Goal: Check status: Check status

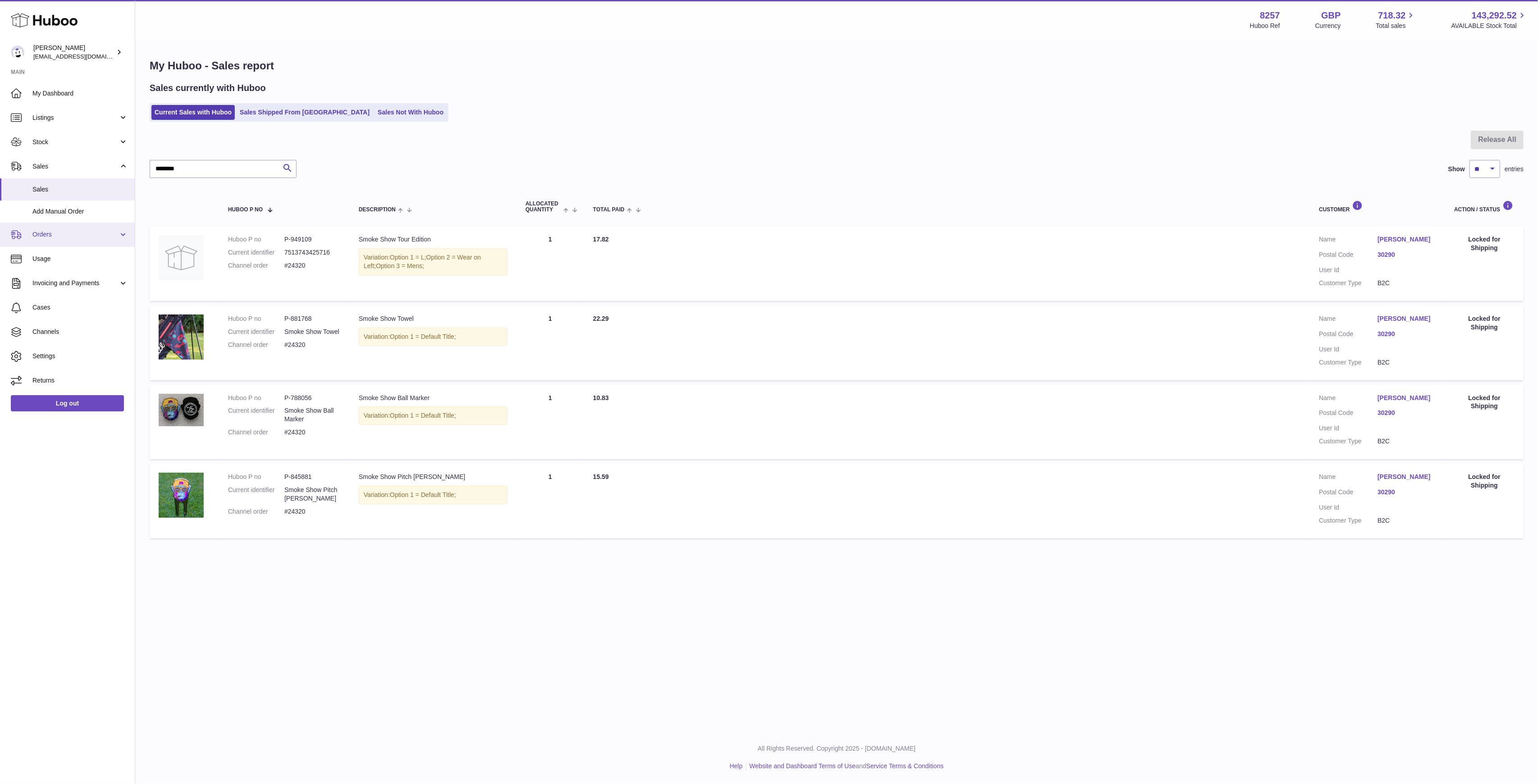
click at [76, 231] on span "Orders" at bounding box center [76, 234] width 86 height 8
click at [60, 256] on span "Orders" at bounding box center [80, 258] width 95 height 8
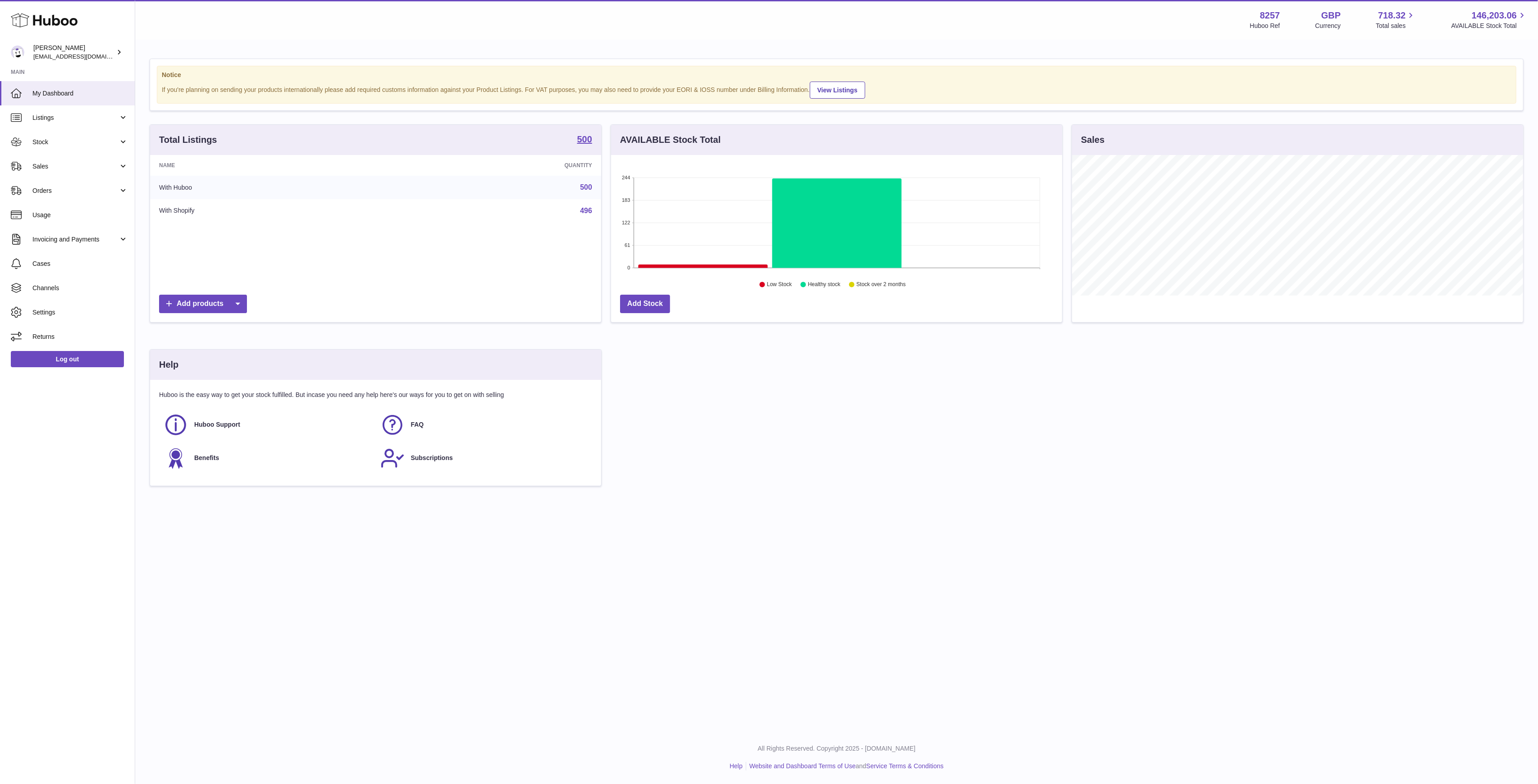
scroll to position [140, 451]
click at [82, 181] on link "Orders" at bounding box center [67, 190] width 135 height 24
click at [78, 207] on link "Orders" at bounding box center [67, 213] width 135 height 22
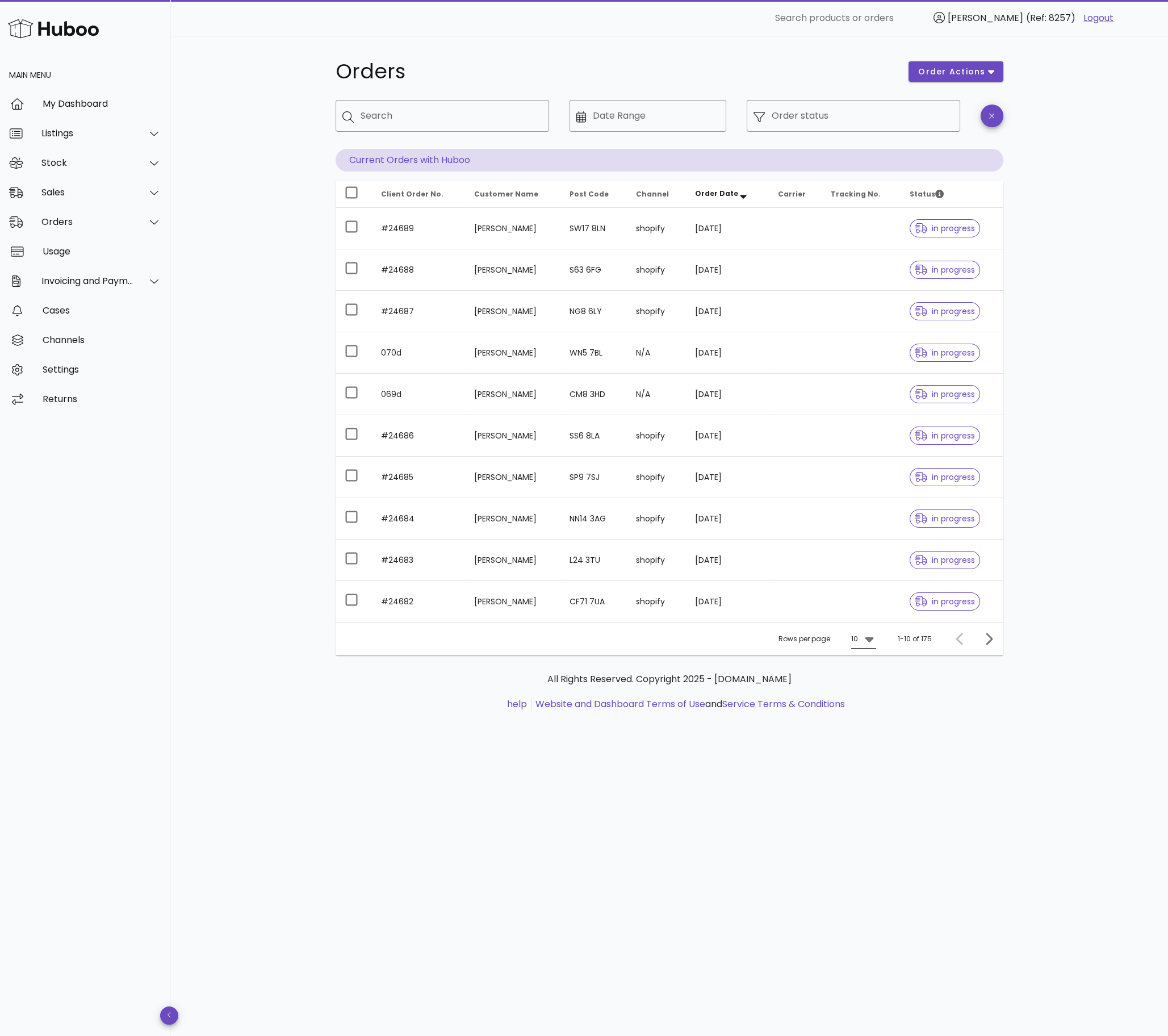
click at [868, 643] on icon at bounding box center [869, 639] width 13 height 13
click at [865, 700] on div "50" at bounding box center [867, 701] width 11 height 10
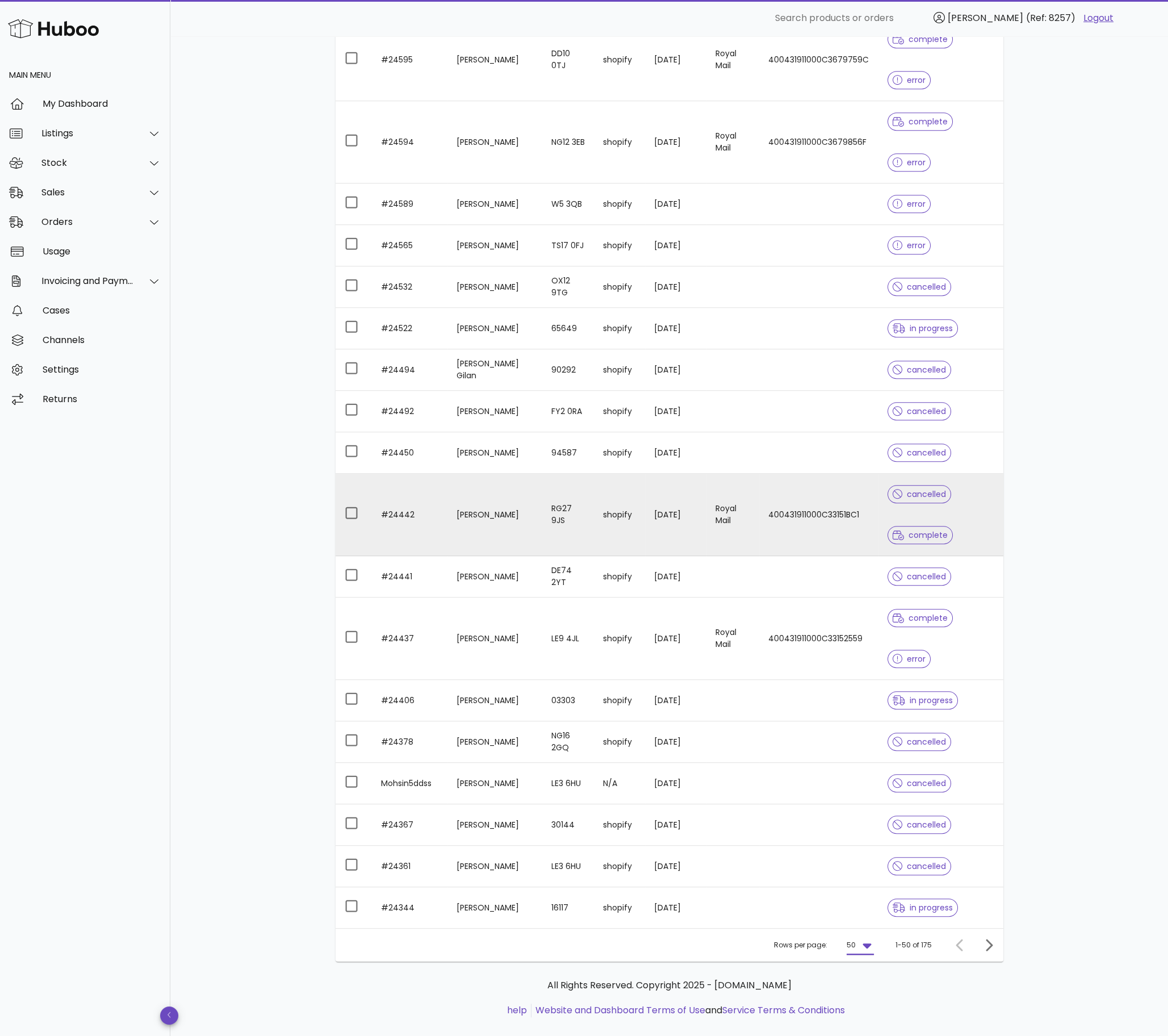
scroll to position [1857, 0]
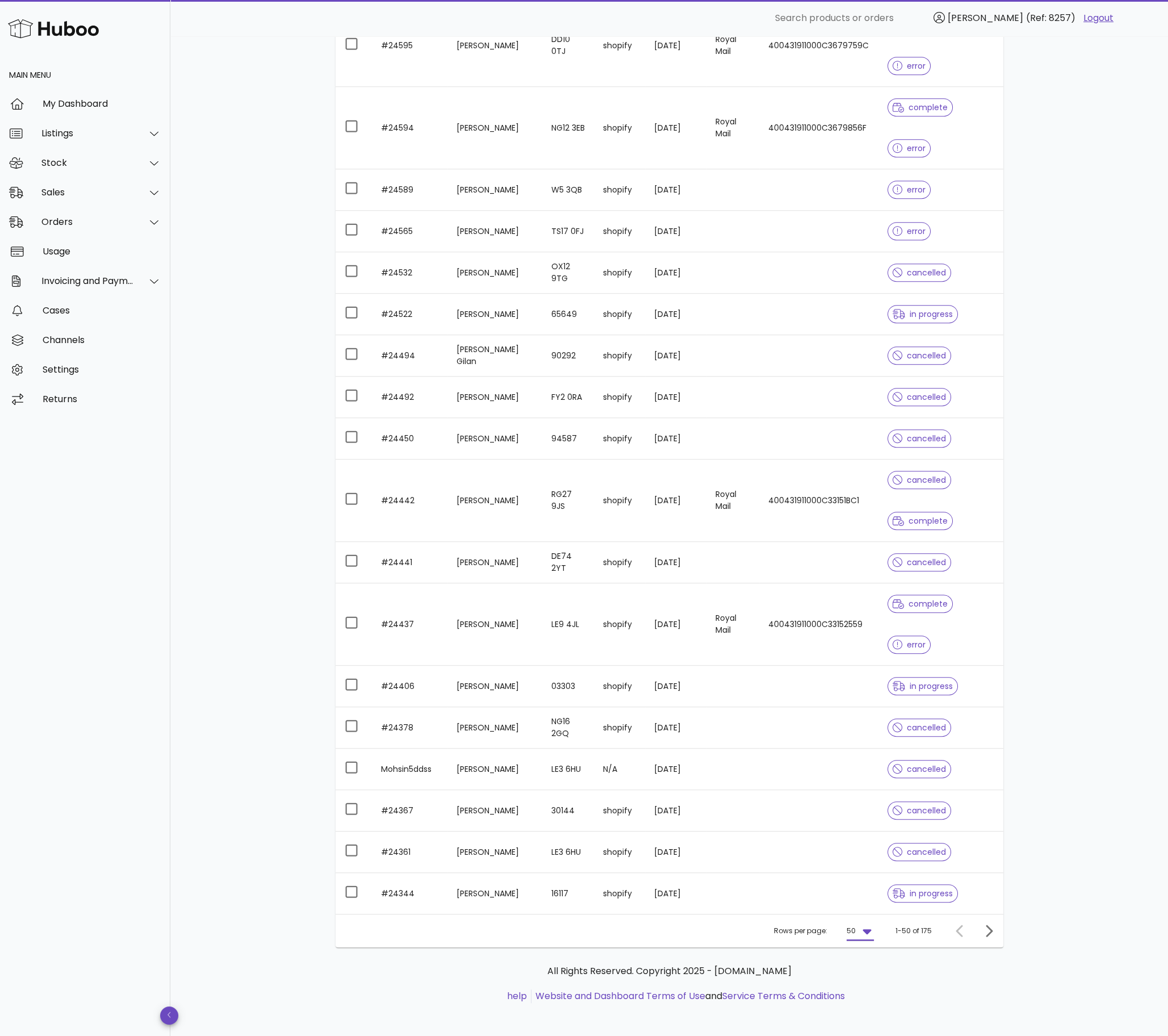
click at [865, 925] on icon at bounding box center [866, 930] width 13 height 13
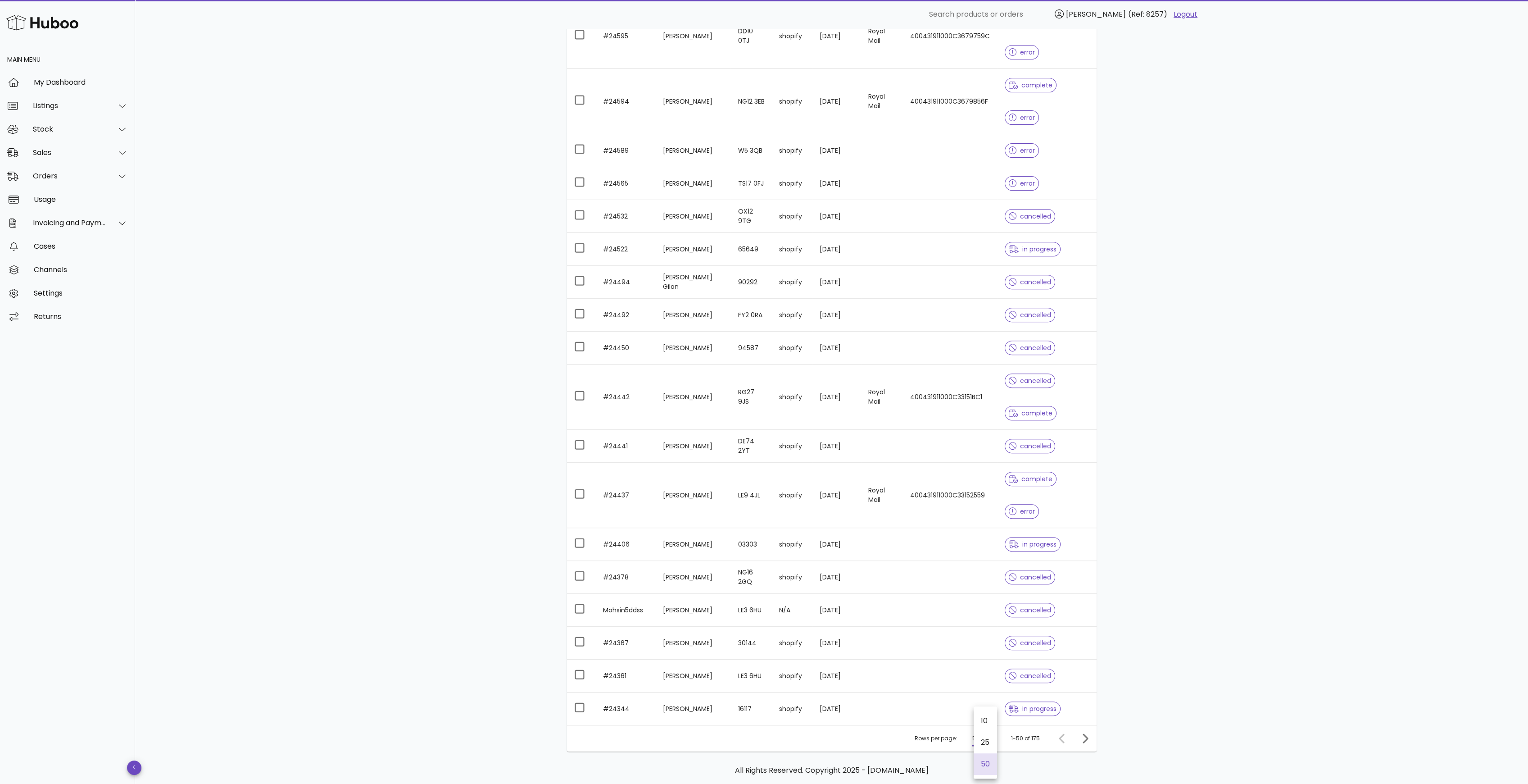
click at [1081, 737] on icon "Next page" at bounding box center [1085, 738] width 11 height 11
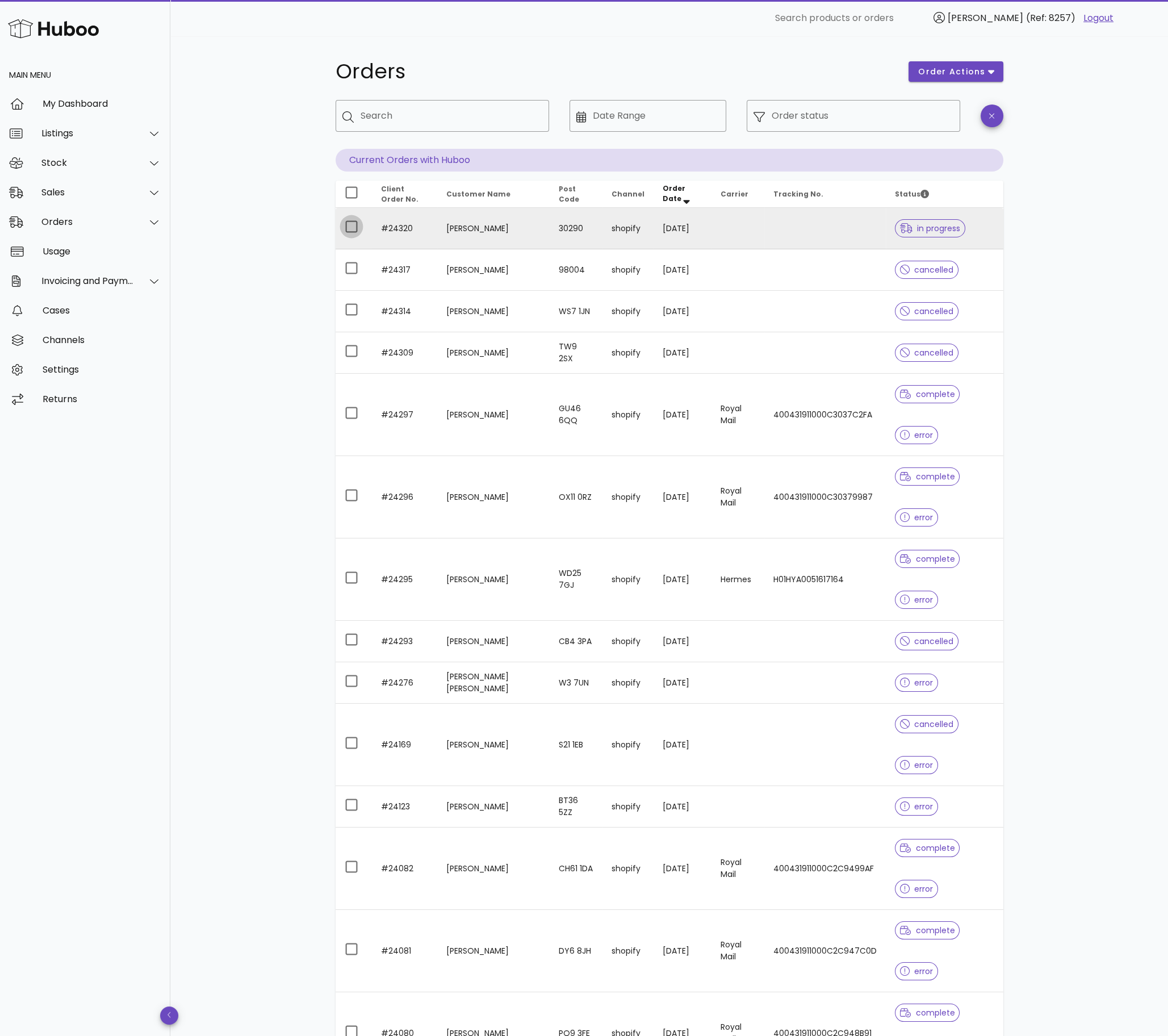
click at [349, 220] on div at bounding box center [351, 227] width 19 height 19
click at [995, 73] on button "order actions" at bounding box center [955, 70] width 94 height 20
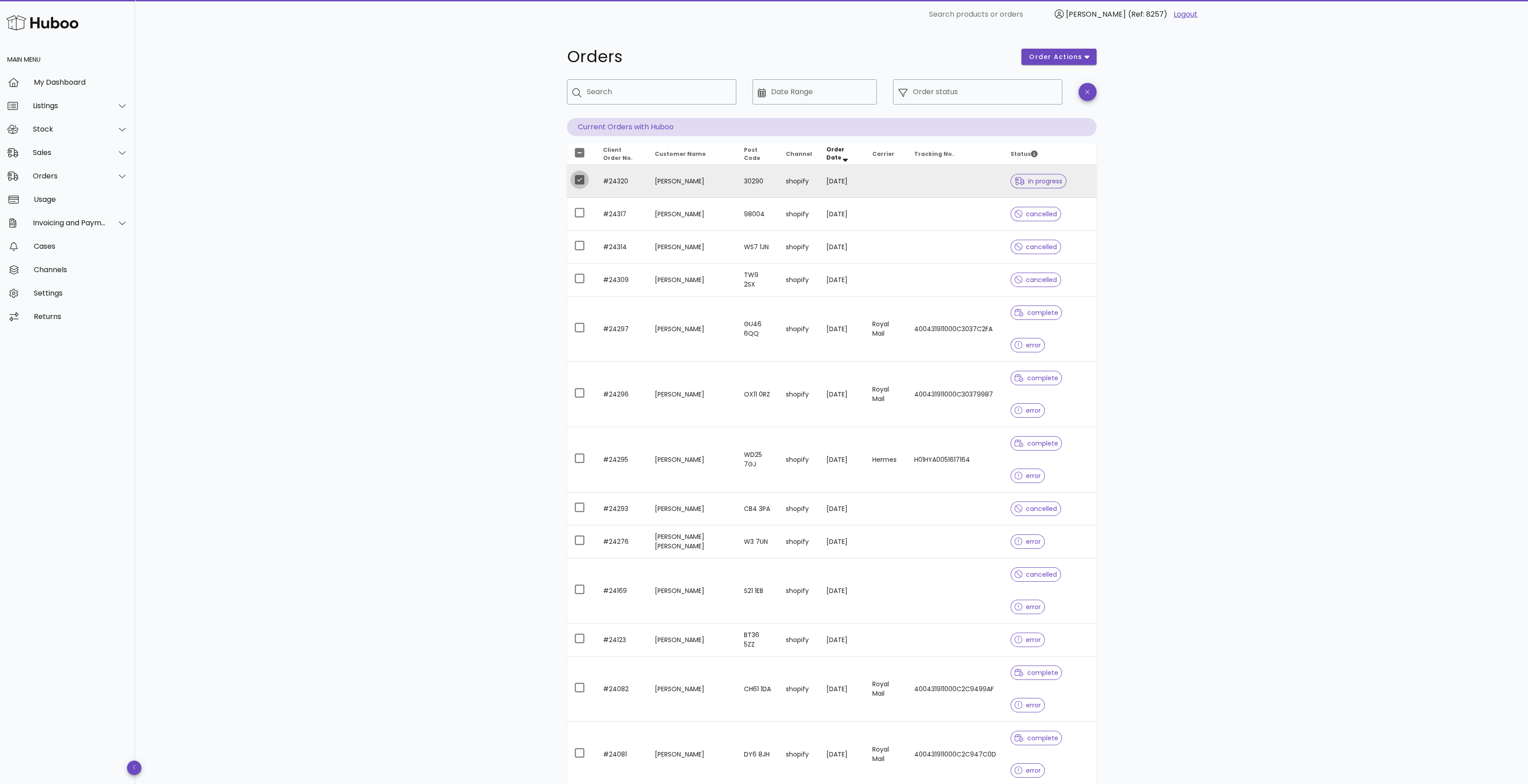
click at [578, 182] on div at bounding box center [579, 180] width 15 height 15
click at [866, 181] on td at bounding box center [886, 181] width 42 height 33
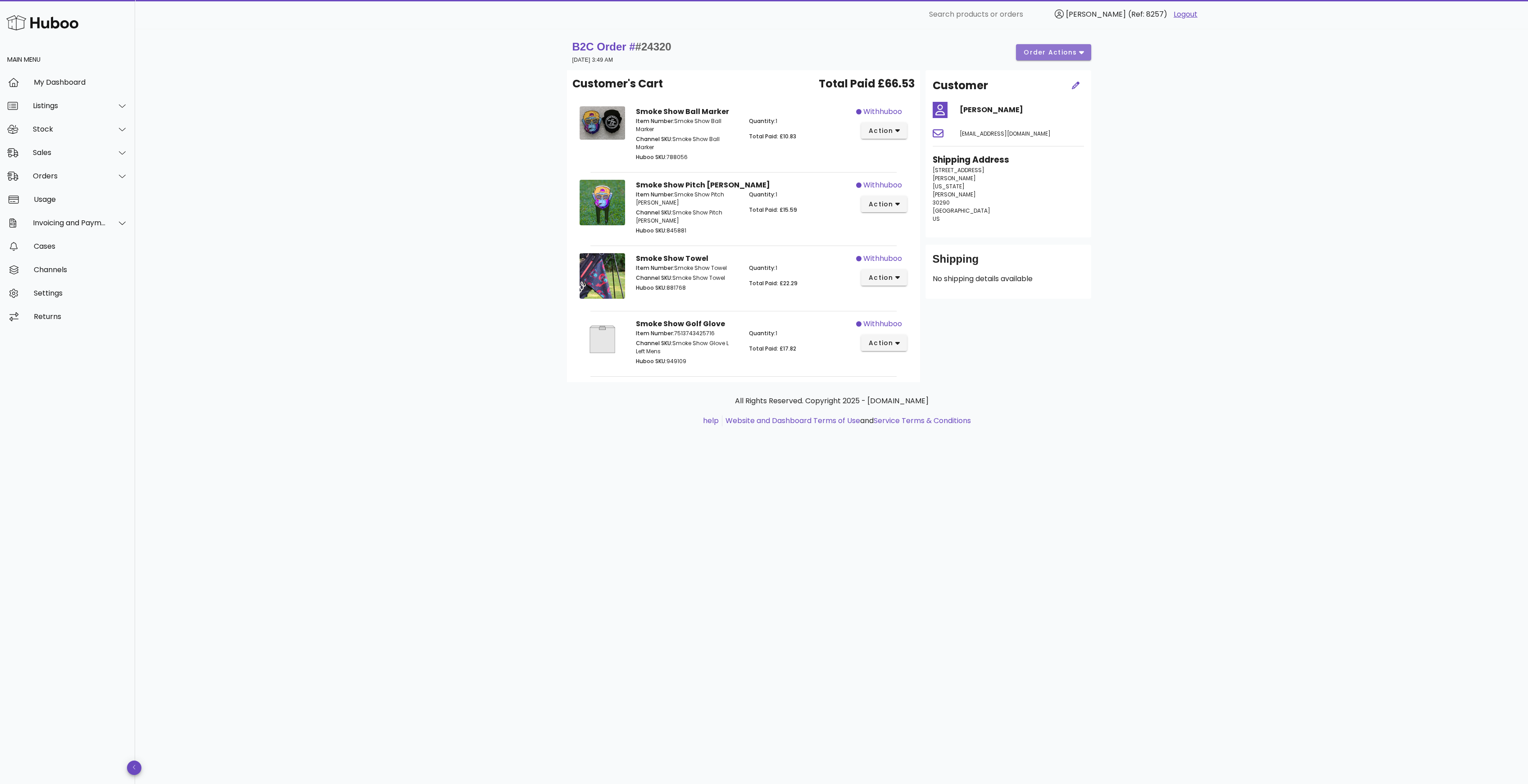
click at [1071, 48] on span "order actions" at bounding box center [1051, 52] width 54 height 10
click at [1142, 57] on div "B2C Order # #24320 27 August 2025 at 3:49 AM order actions Customer's Cart Tota…" at bounding box center [832, 406] width 1393 height 755
click at [875, 127] on span "action" at bounding box center [881, 131] width 25 height 10
click at [1244, 206] on div "B2C Order # #24320 27 August 2025 at 3:49 AM order actions Customer's Cart Tota…" at bounding box center [832, 406] width 1393 height 755
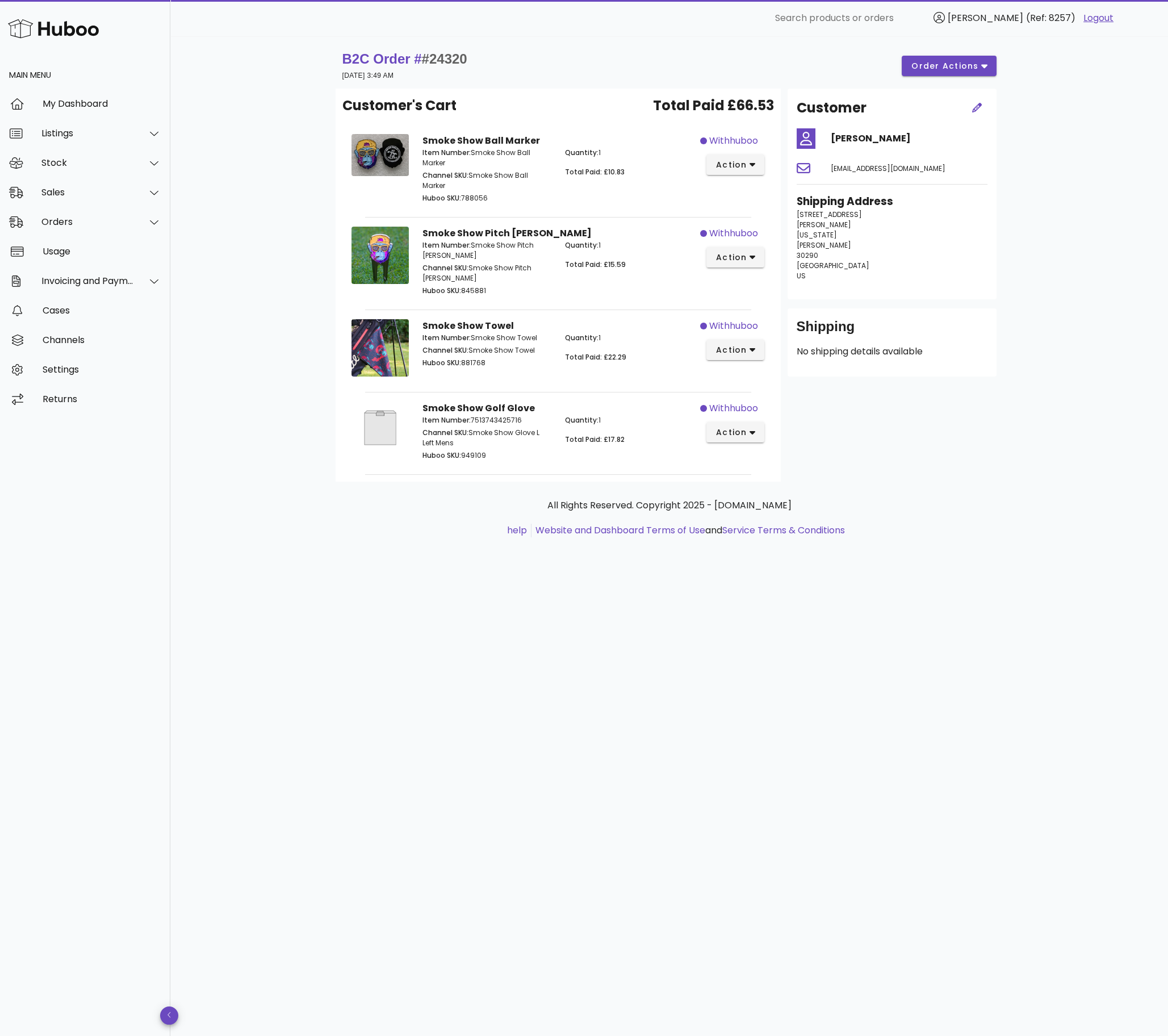
drag, startPoint x: 1062, startPoint y: 172, endPoint x: 603, endPoint y: 243, distance: 464.5
click at [1062, 172] on div "B2C Order # #24320 27 August 2025 at 3:49 AM order actions Customer's Cart Tota…" at bounding box center [669, 536] width 998 height 1000
drag, startPoint x: 116, startPoint y: 189, endPoint x: 105, endPoint y: 206, distance: 20.2
click at [116, 189] on div "Sales" at bounding box center [88, 191] width 92 height 10
click at [92, 225] on div "Sales" at bounding box center [101, 220] width 120 height 10
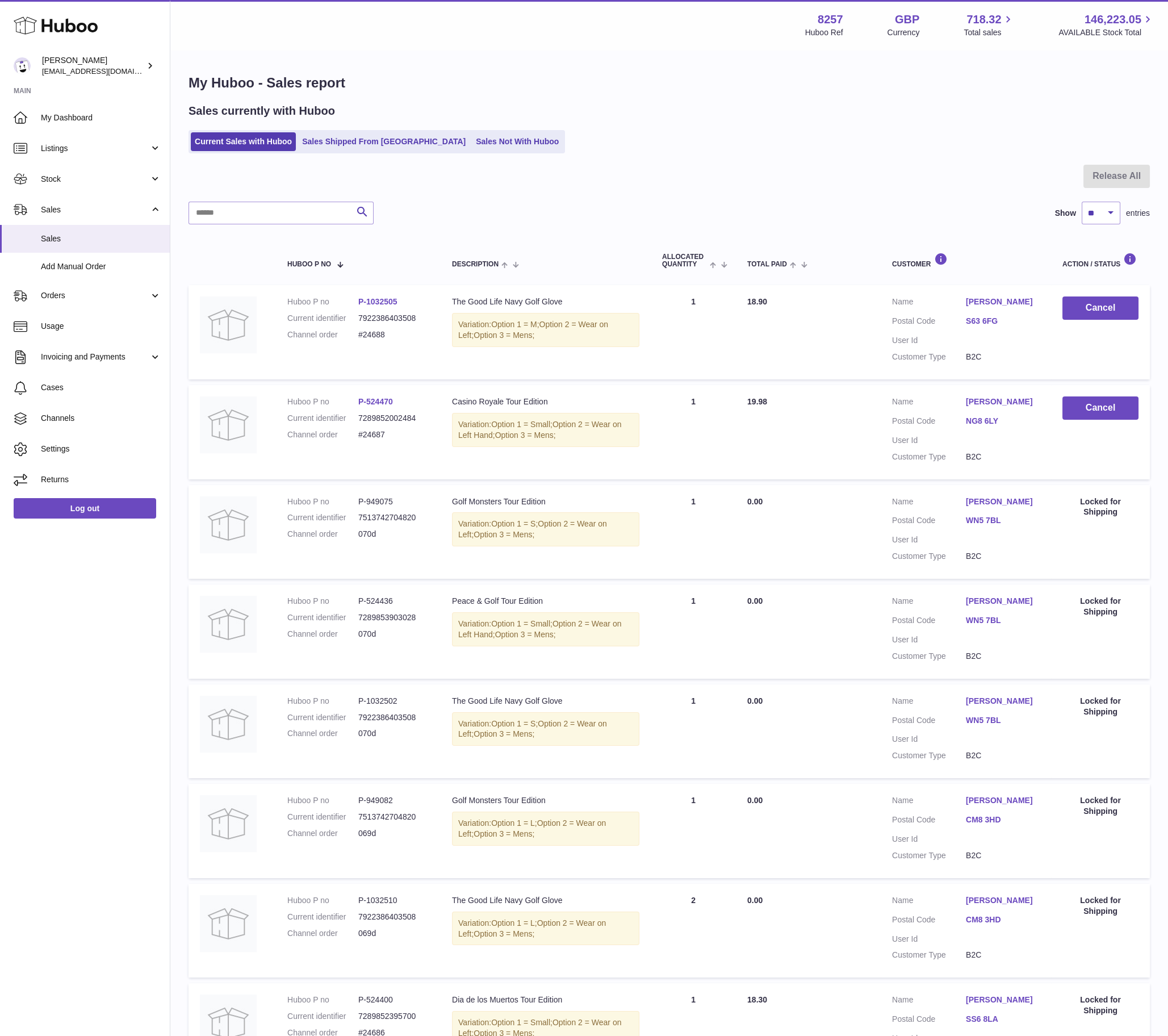
click at [228, 198] on div at bounding box center [669, 183] width 961 height 37
drag, startPoint x: 228, startPoint y: 205, endPoint x: 228, endPoint y: 213, distance: 8.0
click at [228, 208] on input "text" at bounding box center [281, 213] width 185 height 23
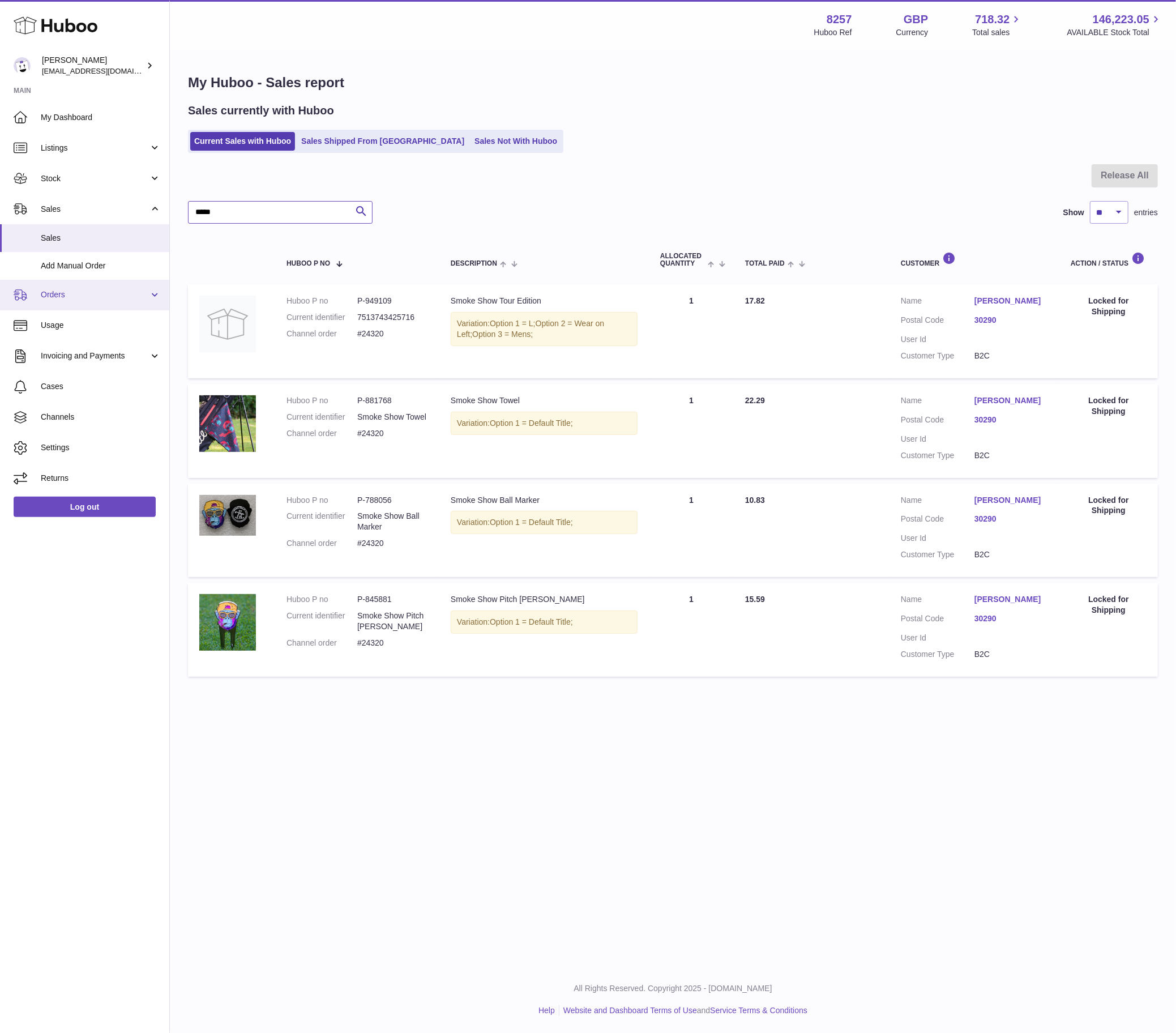
type input "*****"
